Goal: Find specific page/section: Find specific page/section

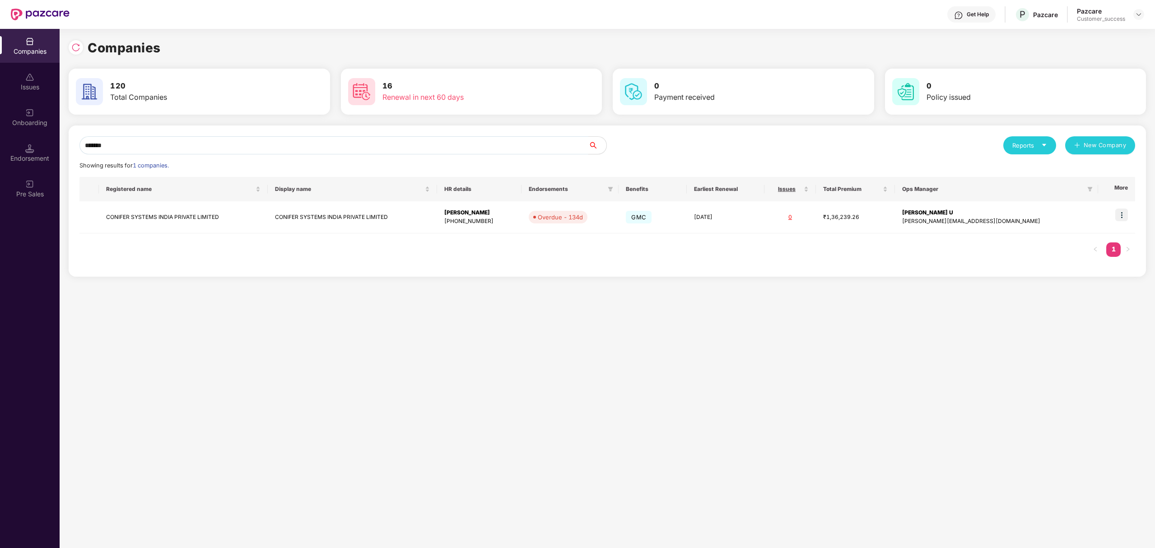
scroll to position [0, 0]
type input "*"
type input "*******"
click at [1126, 214] on img at bounding box center [1121, 215] width 13 height 13
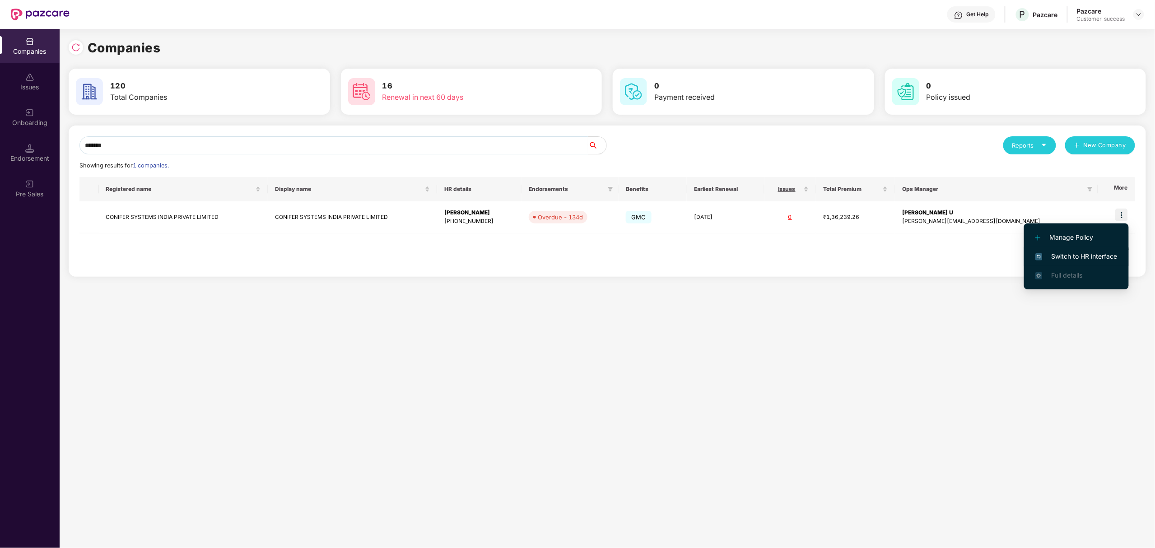
click at [1055, 257] on span "Switch to HR interface" at bounding box center [1076, 257] width 82 height 10
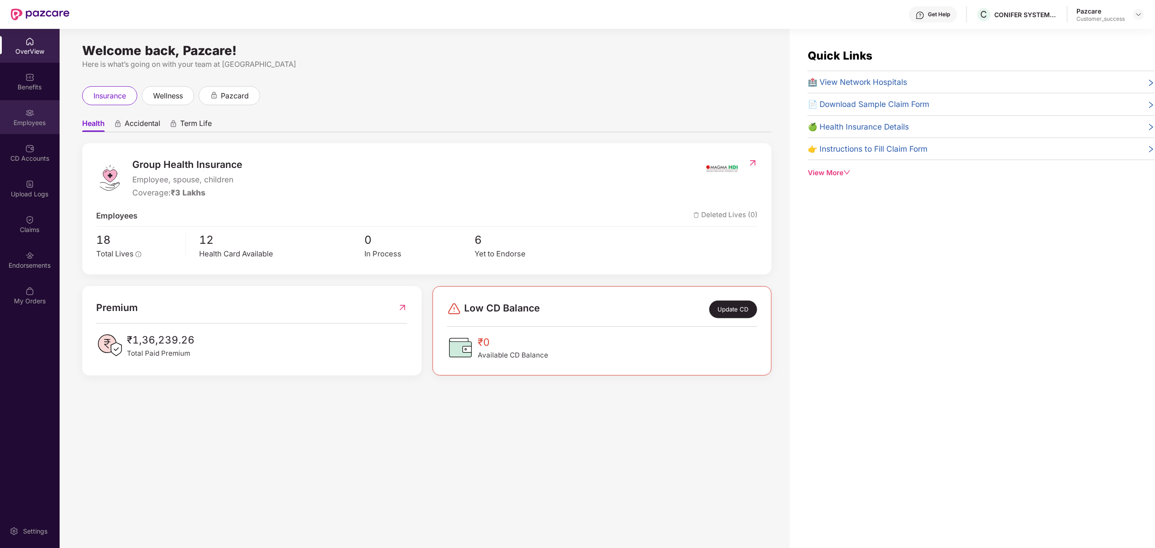
click at [27, 116] on img at bounding box center [29, 112] width 9 height 9
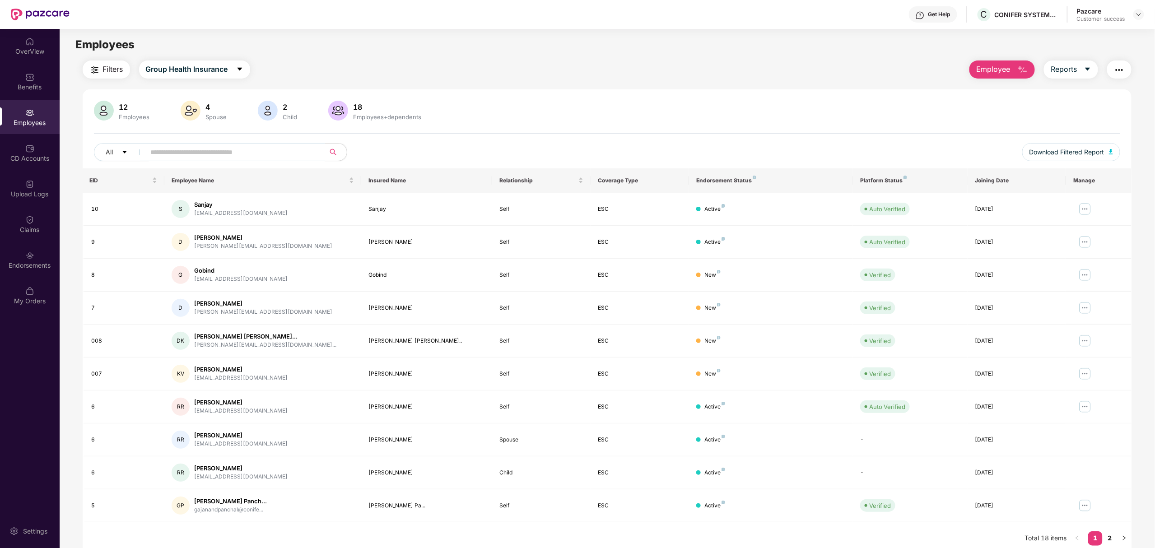
click at [216, 154] on input "text" at bounding box center [232, 152] width 162 height 14
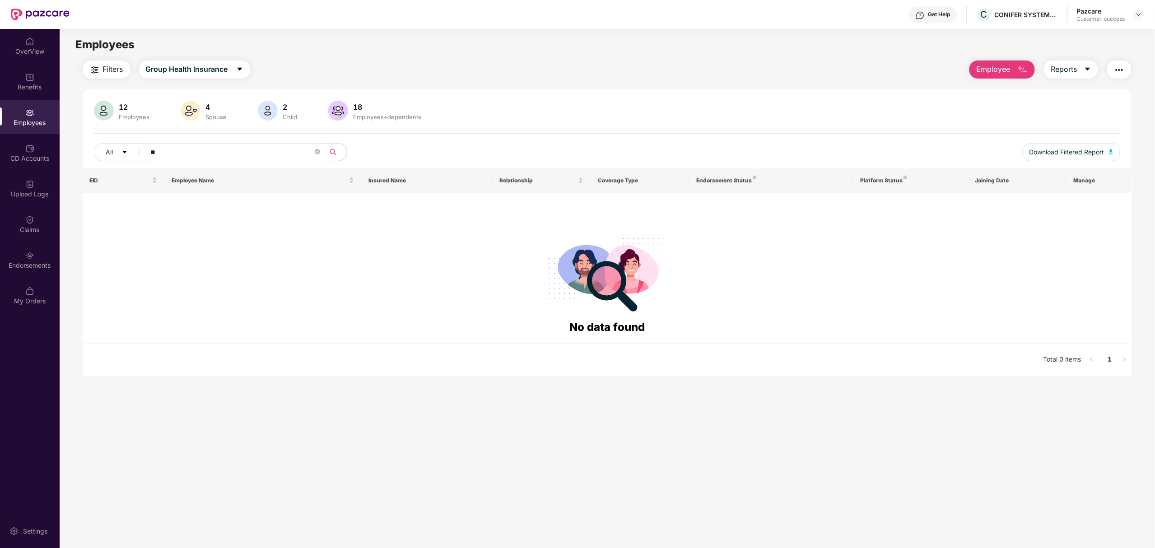
type input "*"
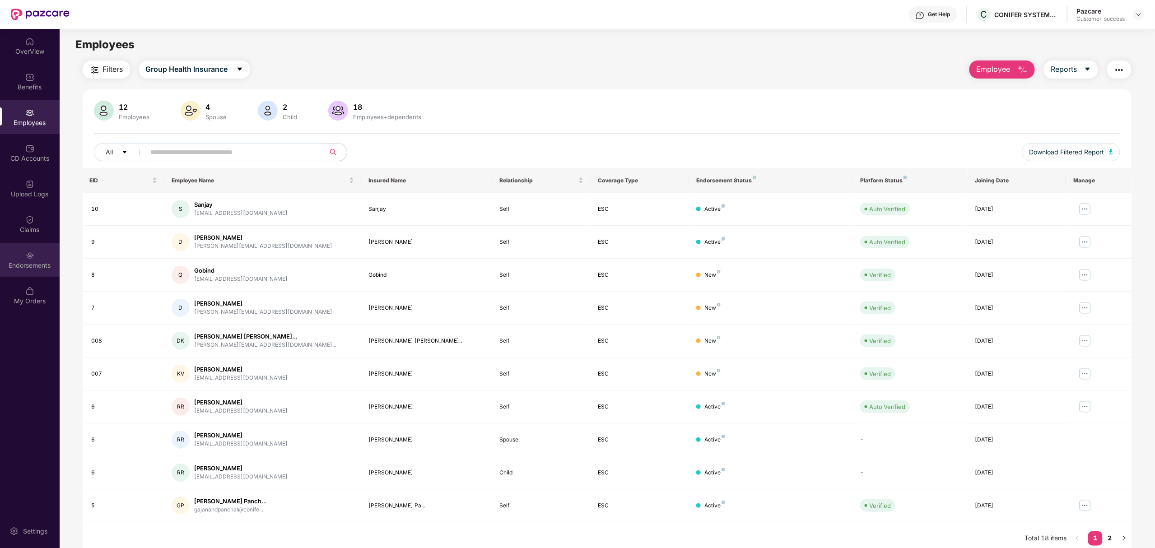
click at [31, 261] on div "Endorsements" at bounding box center [30, 265] width 60 height 9
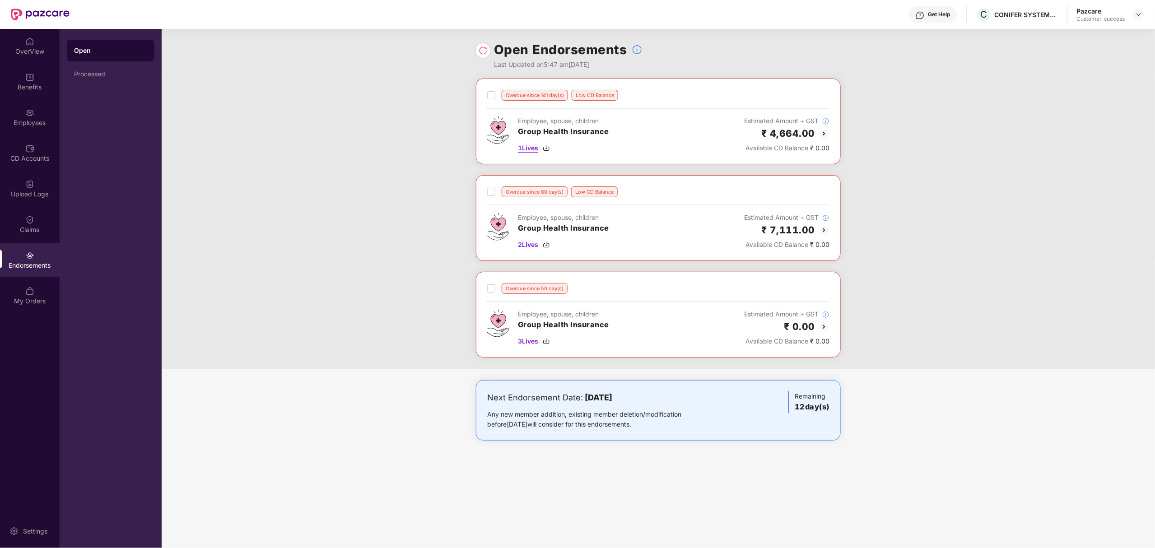
click at [524, 145] on span "1 Lives" at bounding box center [528, 148] width 20 height 10
click at [11, 113] on div "Employees" at bounding box center [30, 117] width 60 height 34
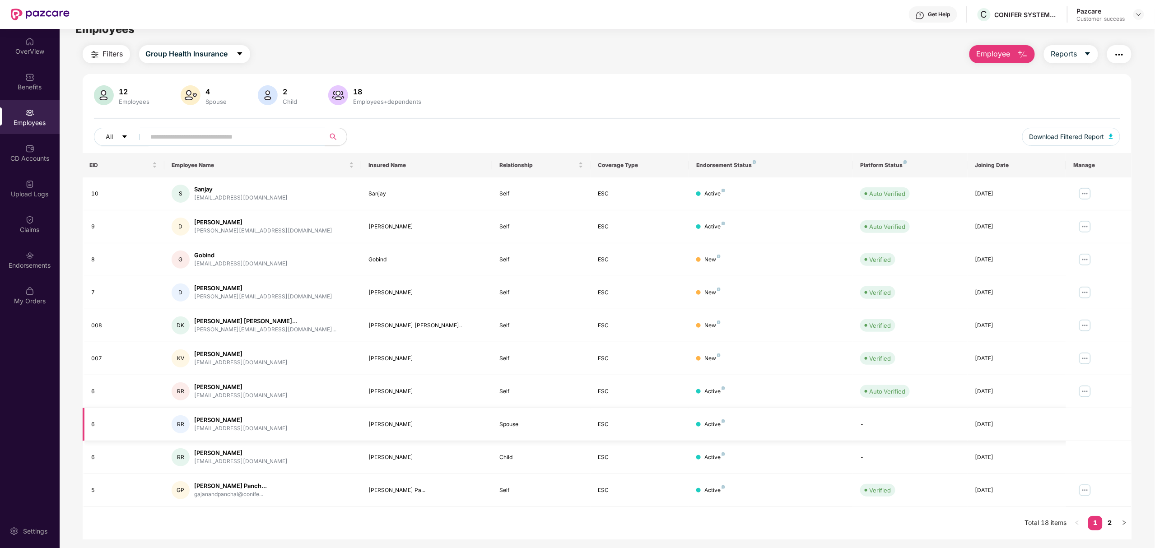
scroll to position [29, 0]
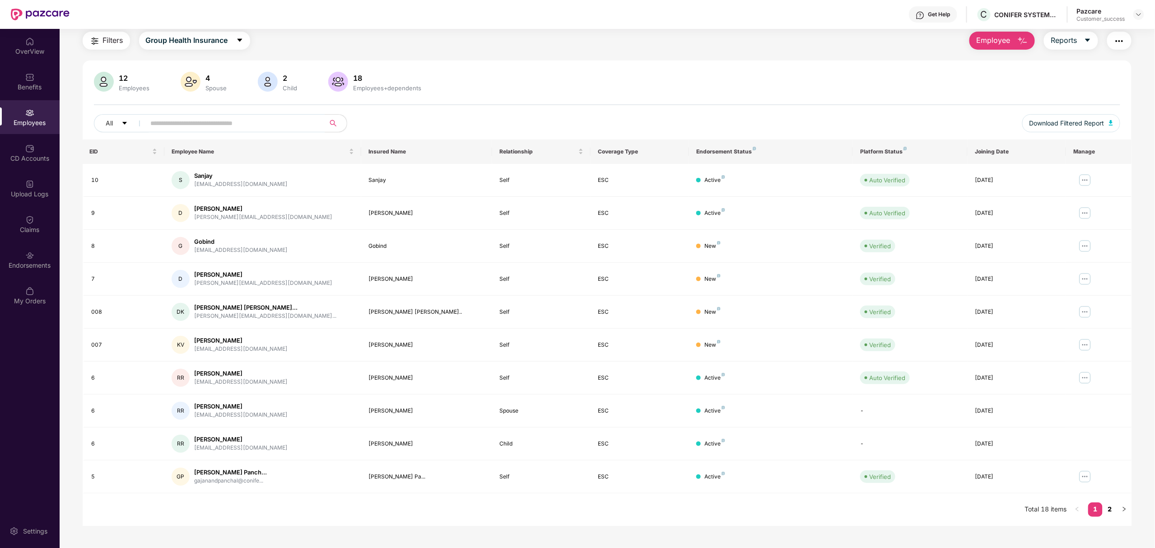
click at [1108, 512] on link "2" at bounding box center [1110, 510] width 14 height 14
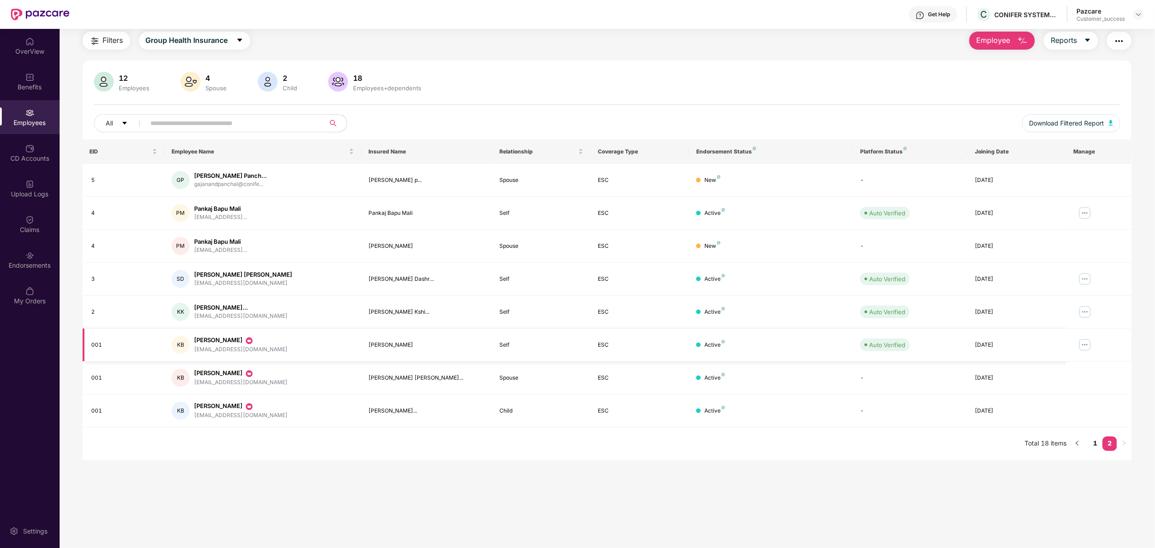
scroll to position [0, 0]
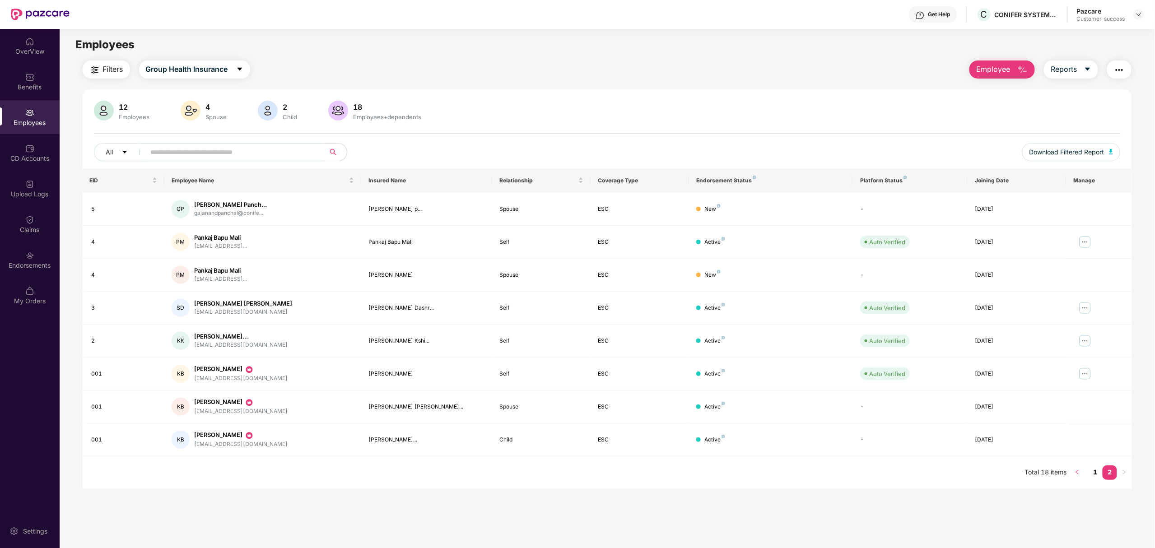
click at [1077, 475] on icon "left" at bounding box center [1077, 472] width 3 height 5
